Goal: Task Accomplishment & Management: Use online tool/utility

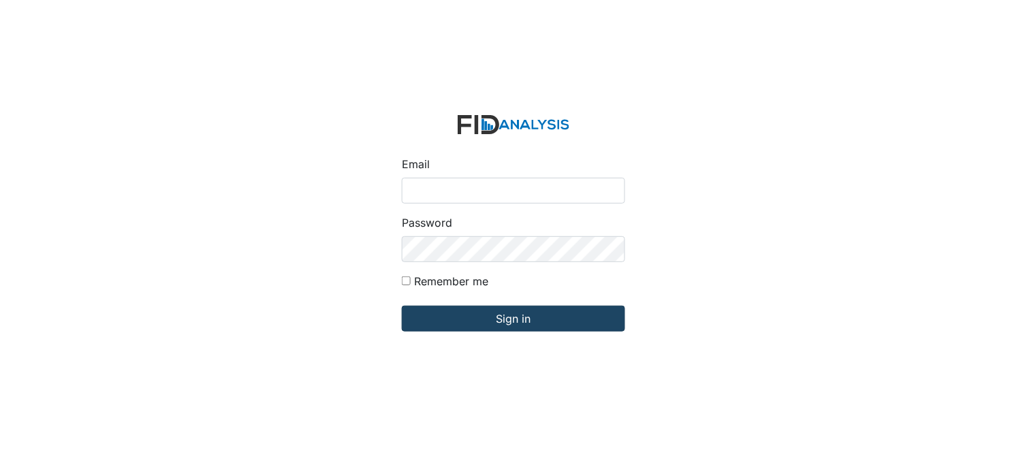
type input "[PERSON_NAME][EMAIL_ADDRESS][DOMAIN_NAME]"
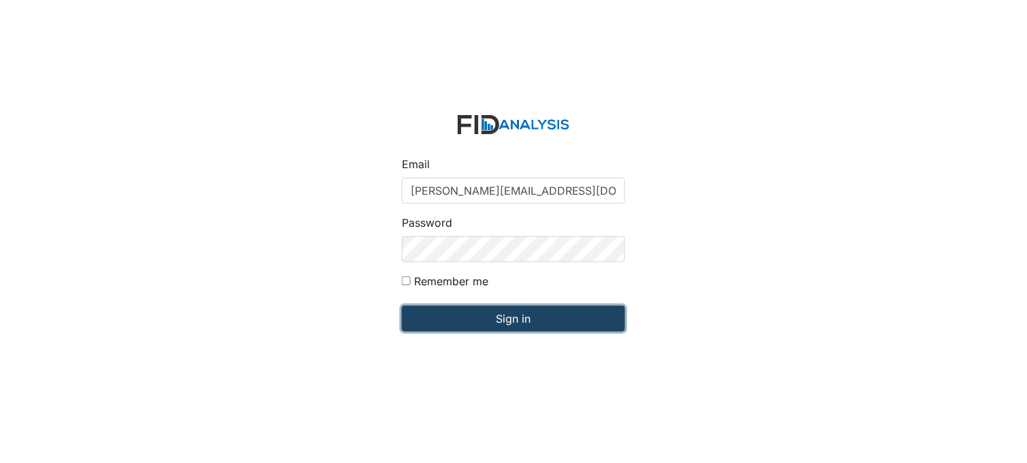
click at [495, 317] on input "Sign in" at bounding box center [513, 319] width 223 height 26
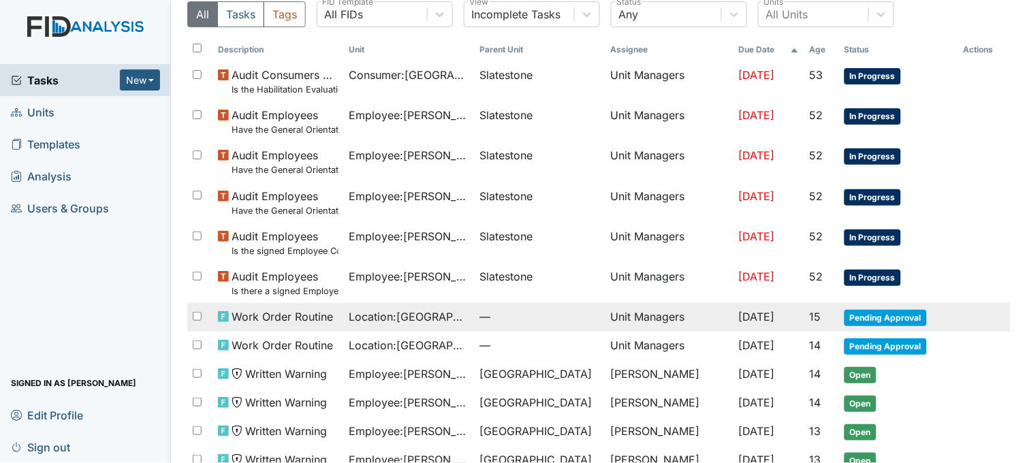
scroll to position [15, 0]
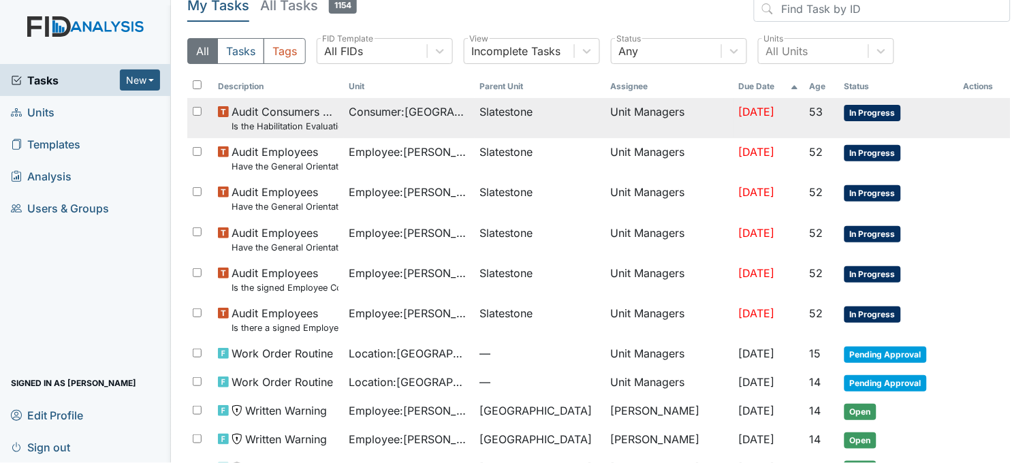
click at [443, 125] on td "Consumer : Houston, Deangelo" at bounding box center [409, 118] width 131 height 40
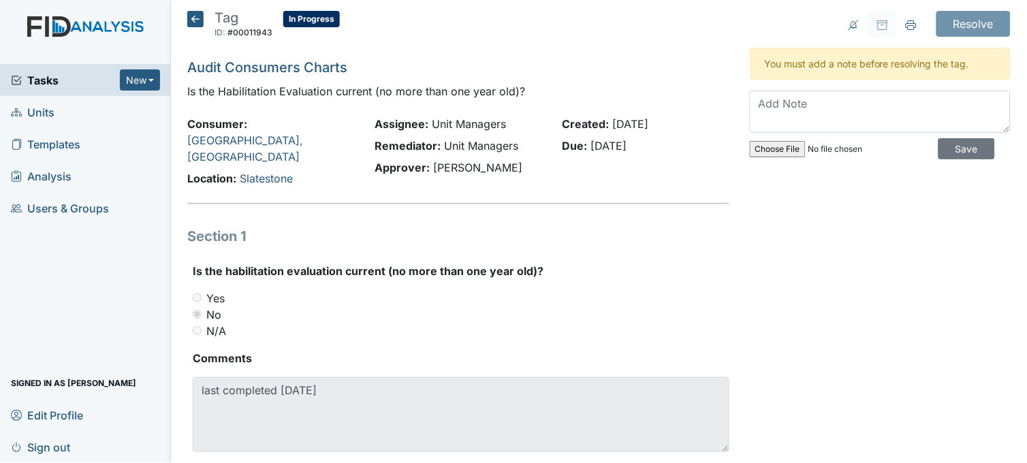
click at [195, 19] on icon at bounding box center [195, 19] width 16 height 16
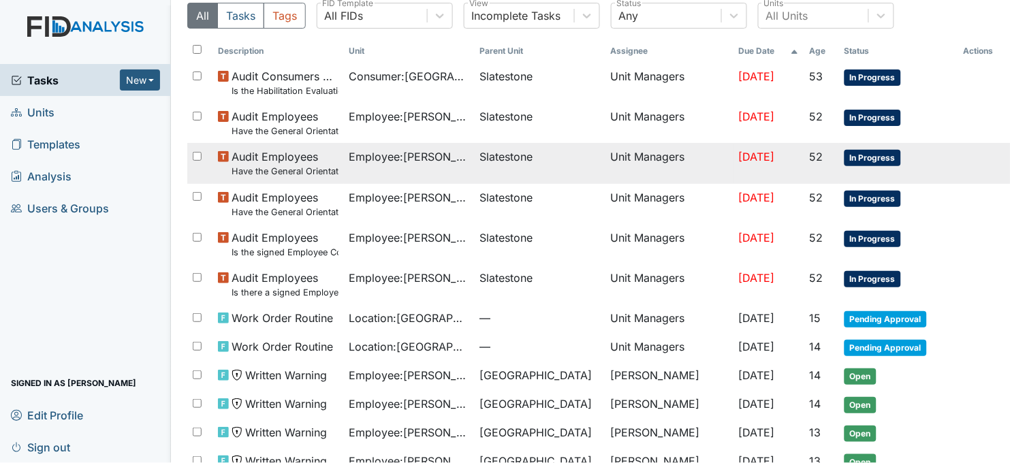
scroll to position [76, 0]
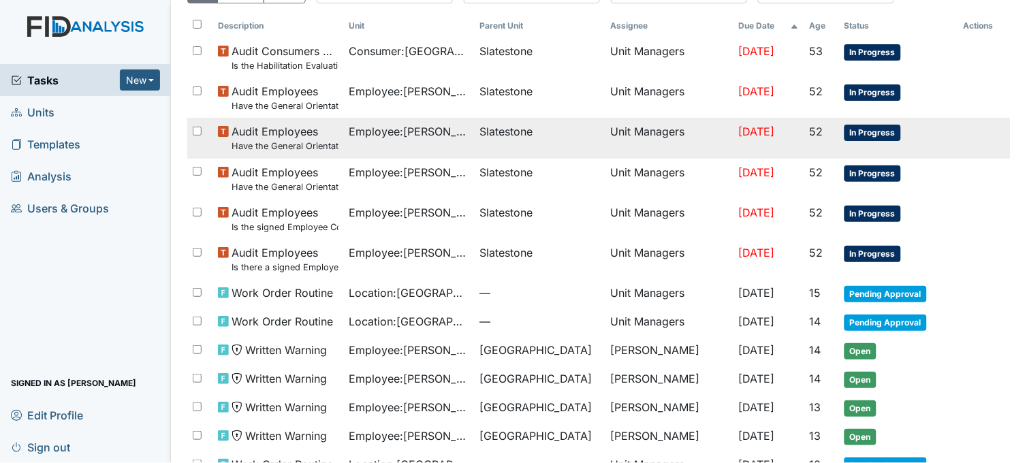
click at [480, 131] on span "Slatestone" at bounding box center [506, 131] width 53 height 16
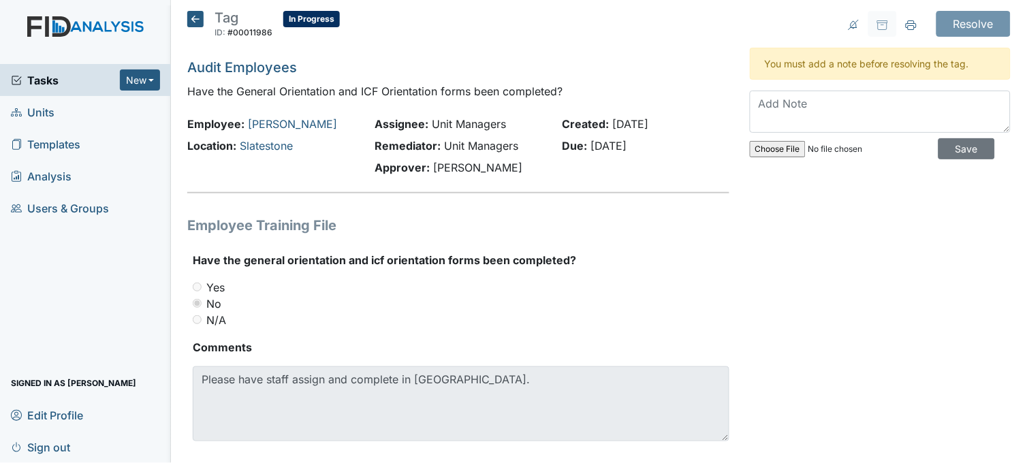
click at [193, 16] on icon at bounding box center [195, 19] width 16 height 16
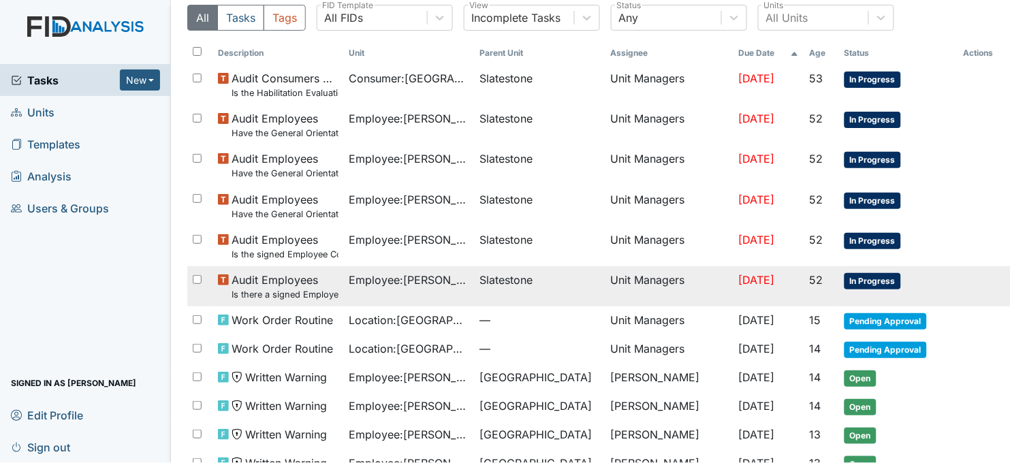
scroll to position [76, 0]
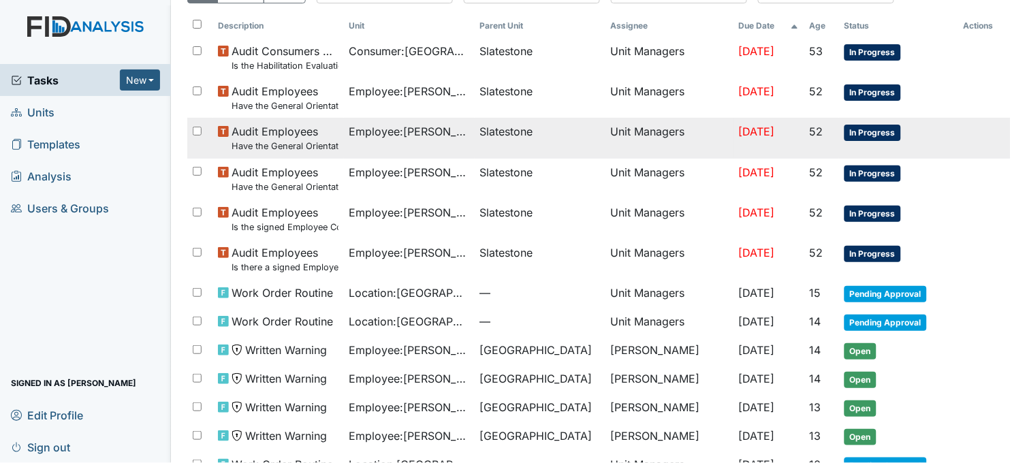
click at [434, 133] on span "Employee : Spruill, Alicia" at bounding box center [409, 131] width 120 height 16
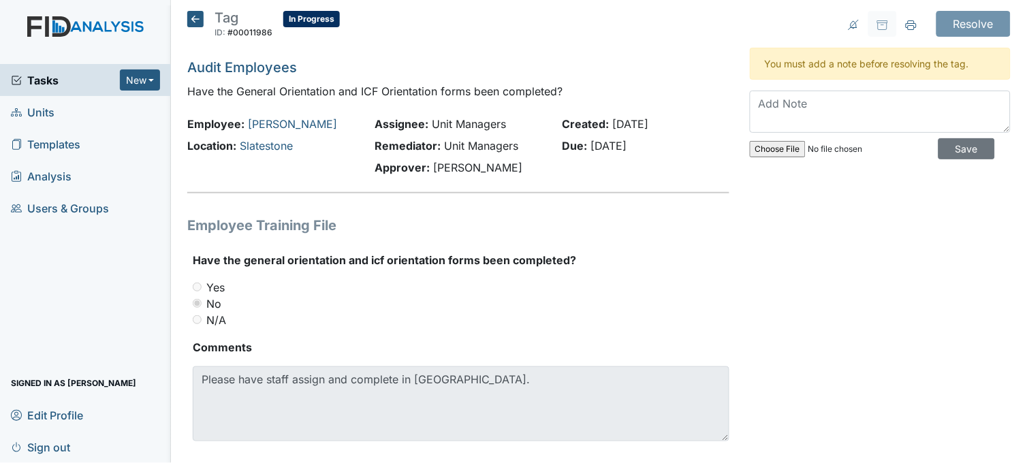
click at [195, 19] on icon at bounding box center [195, 19] width 16 height 16
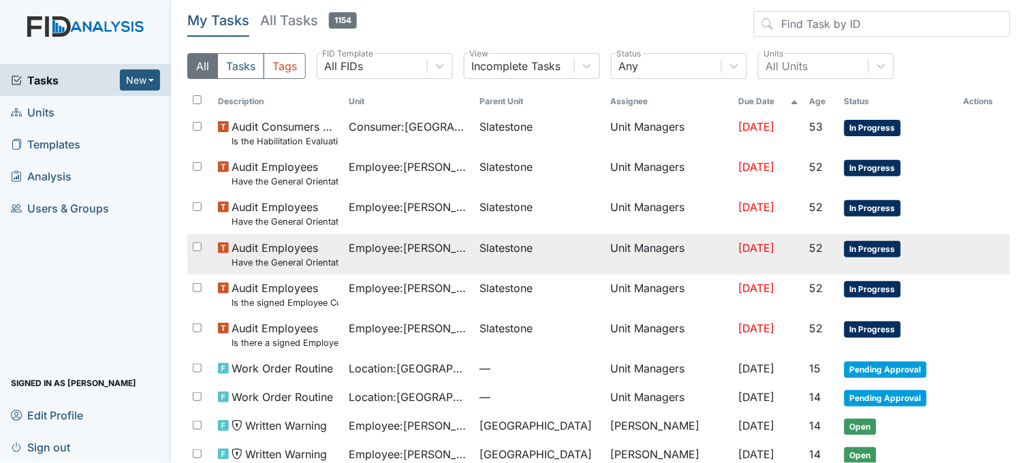
click at [424, 260] on td "Employee : [PERSON_NAME]" at bounding box center [409, 254] width 131 height 40
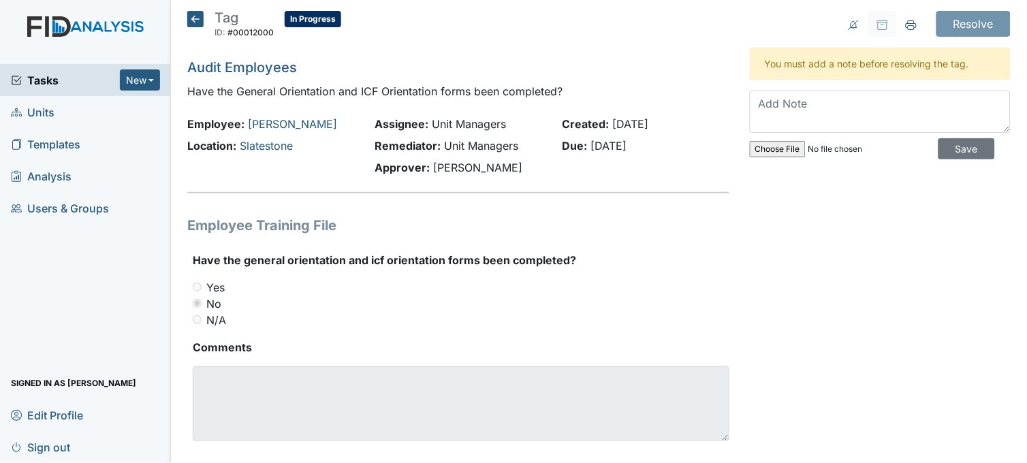
click at [195, 22] on icon at bounding box center [195, 19] width 16 height 16
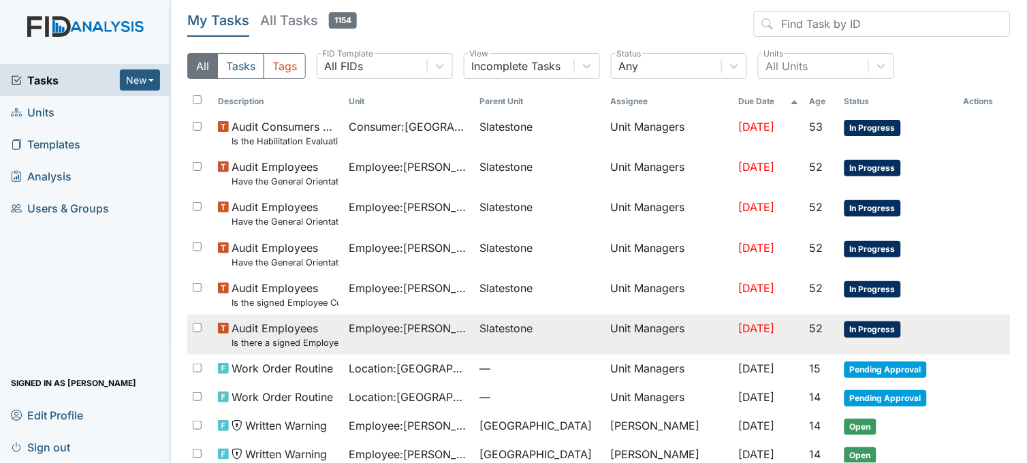
click at [416, 323] on span "Employee : Williams, Shanula" at bounding box center [409, 328] width 120 height 16
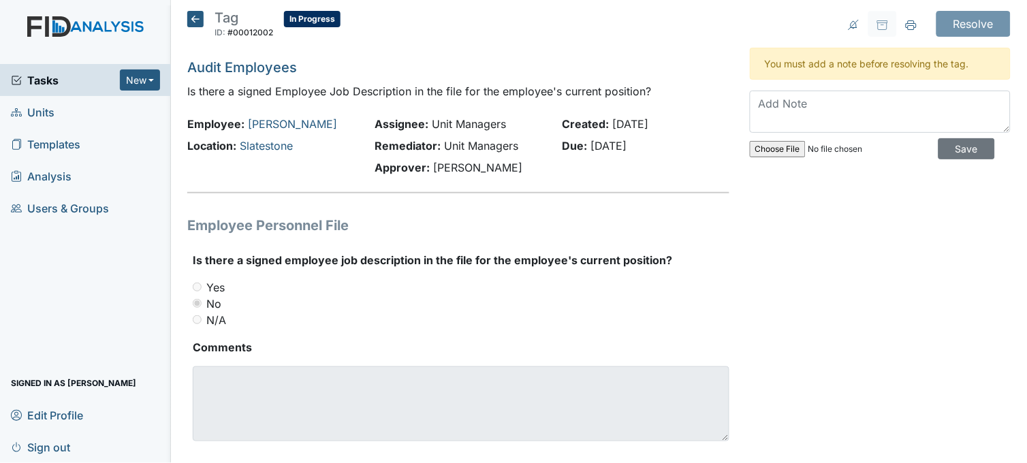
click at [200, 17] on icon at bounding box center [195, 19] width 16 height 16
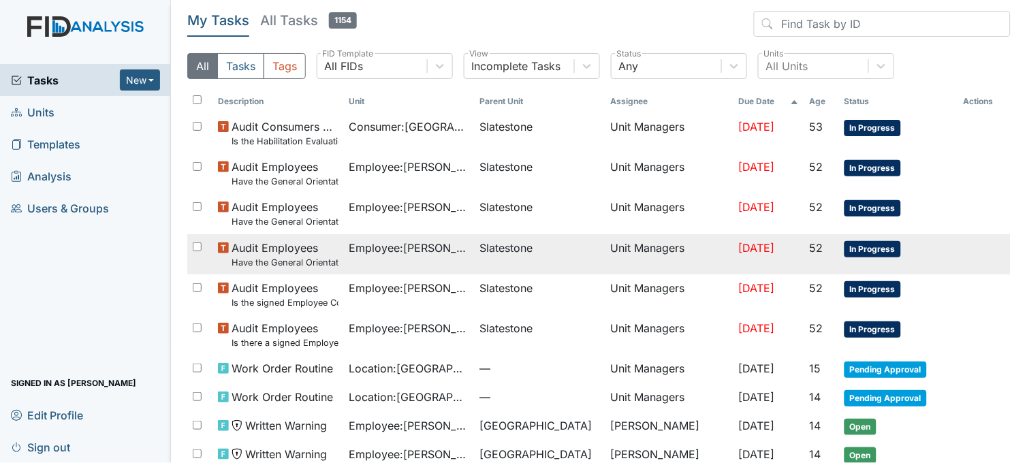
scroll to position [76, 0]
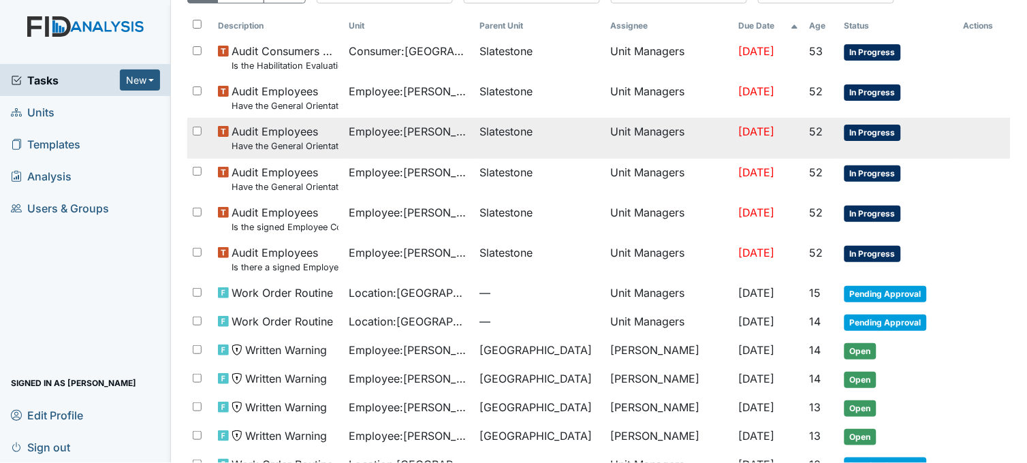
click at [480, 134] on span "Slatestone" at bounding box center [506, 131] width 53 height 16
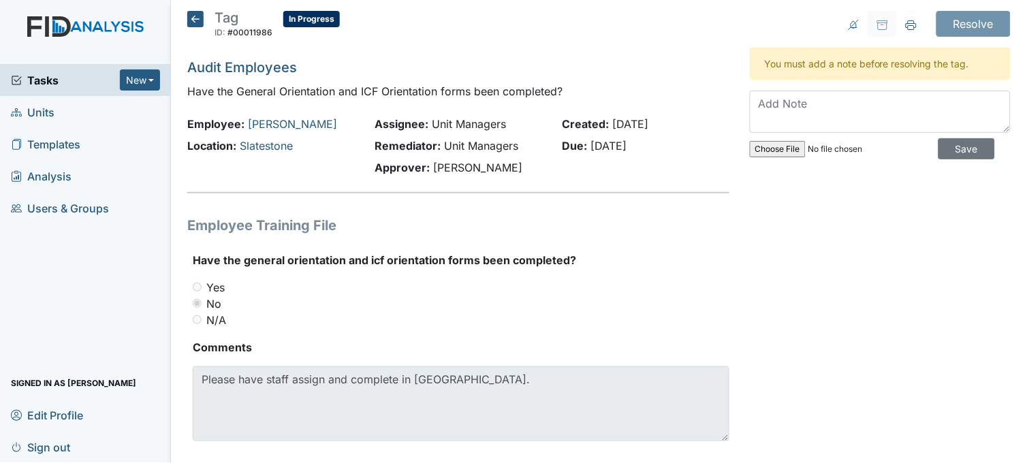
click at [199, 18] on icon at bounding box center [195, 19] width 16 height 16
